Goal: Find specific page/section: Find specific page/section

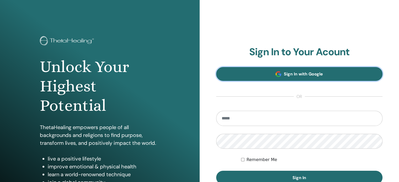
click at [296, 72] on span "Sign In with Google" at bounding box center [303, 74] width 39 height 6
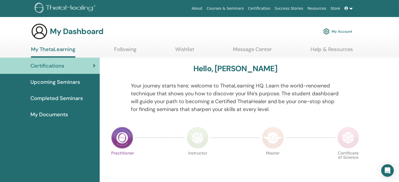
click at [54, 113] on span "My Documents" at bounding box center [49, 115] width 38 height 8
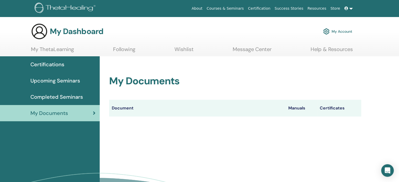
click at [293, 108] on th "Manuals" at bounding box center [301, 108] width 31 height 17
click at [326, 50] on link "Help & Resources" at bounding box center [332, 51] width 42 height 10
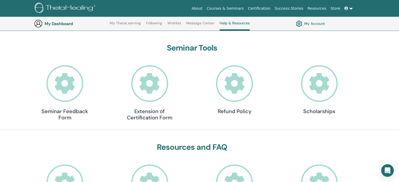
scroll to position [40, 0]
